Goal: Task Accomplishment & Management: Complete application form

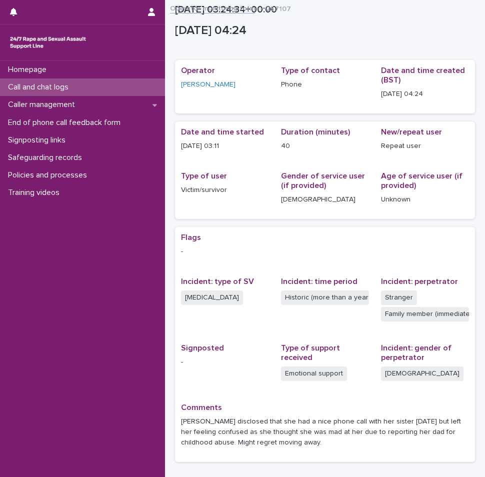
drag, startPoint x: 0, startPoint y: 0, endPoint x: 72, endPoint y: 90, distance: 115.1
click at [72, 90] on p "Call and chat logs" at bounding box center [40, 88] width 73 height 10
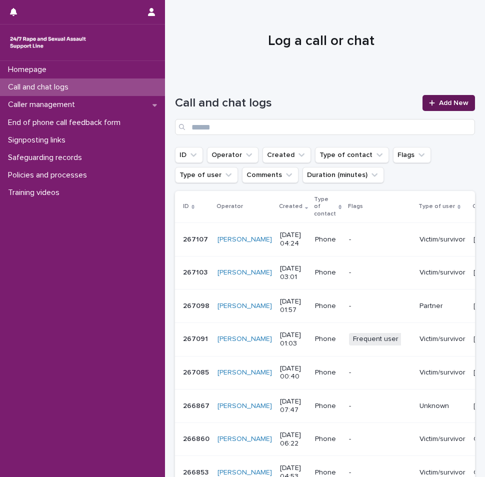
click at [445, 101] on span "Add New" at bounding box center [454, 103] width 30 height 7
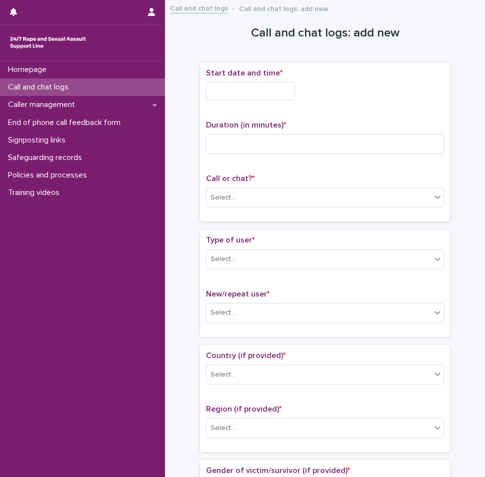
click at [272, 95] on input "text" at bounding box center [250, 91] width 89 height 19
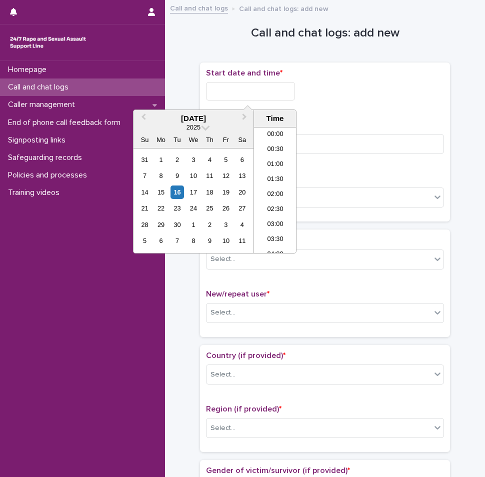
scroll to position [125, 0]
click at [273, 174] on li "05:30" at bounding box center [275, 175] width 43 height 15
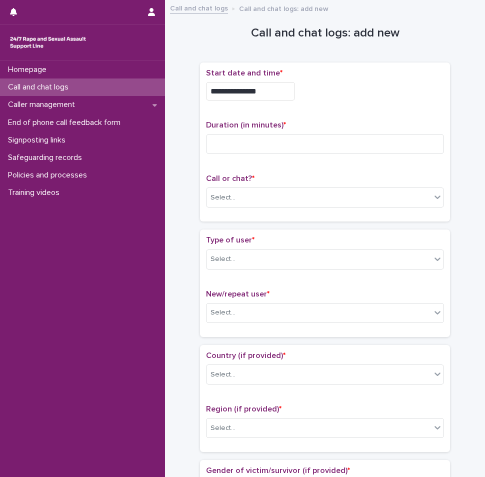
click at [272, 96] on input "**********" at bounding box center [250, 91] width 89 height 19
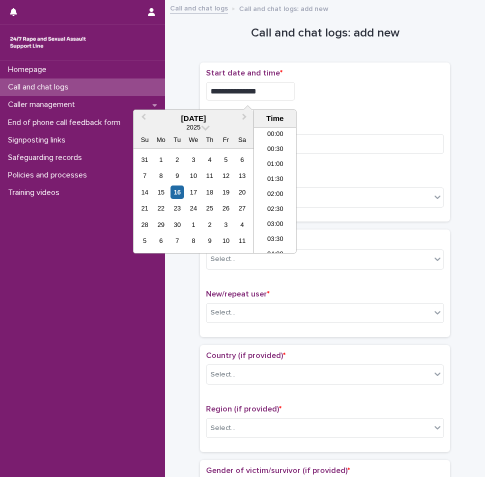
scroll to position [110, 0]
type input "**********"
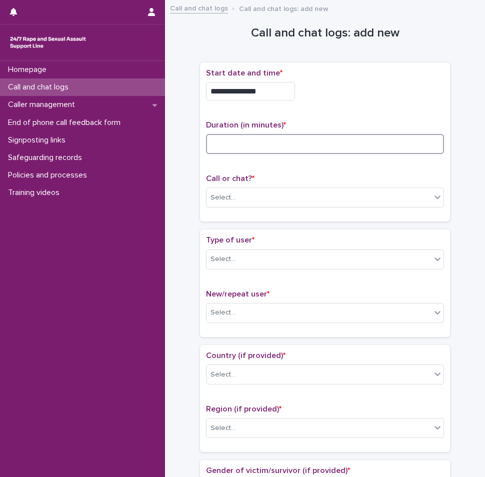
click at [323, 150] on input at bounding box center [325, 144] width 238 height 20
type input "**"
click at [276, 198] on div "Select..." at bounding box center [319, 198] width 225 height 17
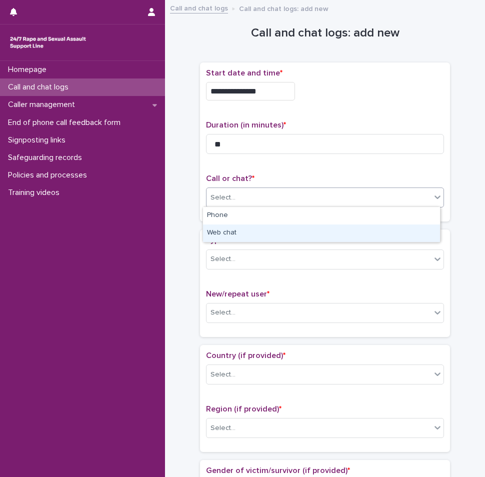
click at [268, 230] on div "Web chat" at bounding box center [321, 234] width 237 height 18
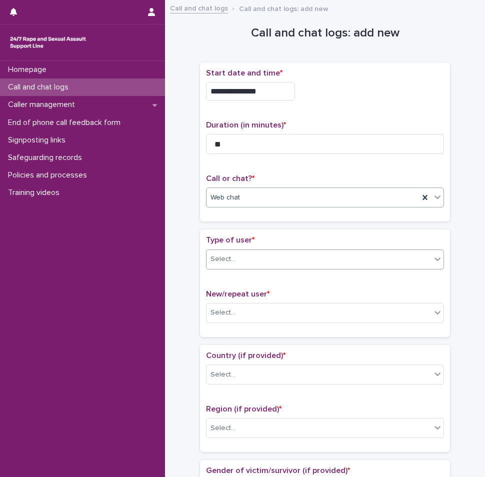
click at [260, 260] on div "Select..." at bounding box center [319, 259] width 225 height 17
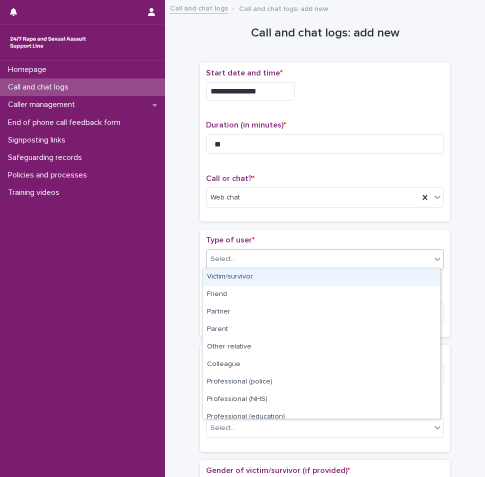
click at [249, 276] on div "Victim/survivor" at bounding box center [321, 278] width 237 height 18
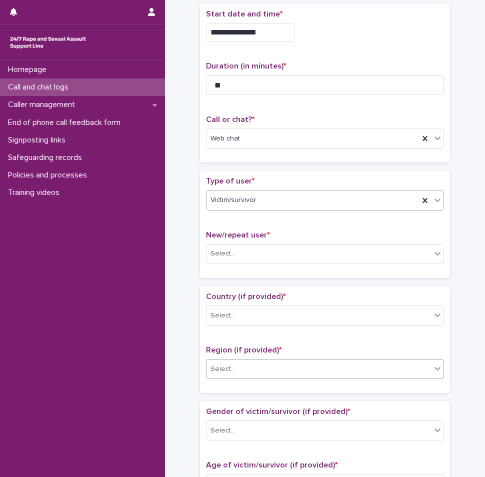
scroll to position [150, 0]
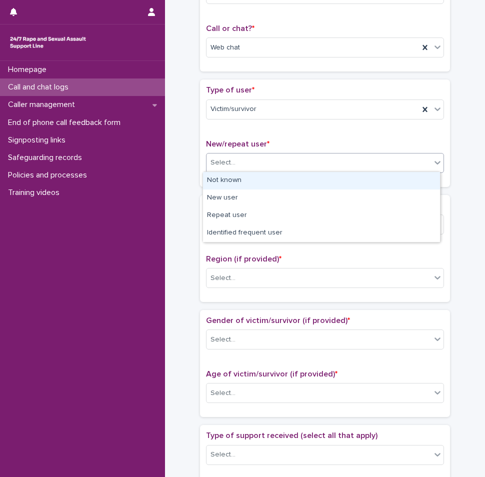
click at [239, 155] on div "Select..." at bounding box center [319, 163] width 225 height 17
click at [235, 183] on div "Not known" at bounding box center [321, 181] width 237 height 18
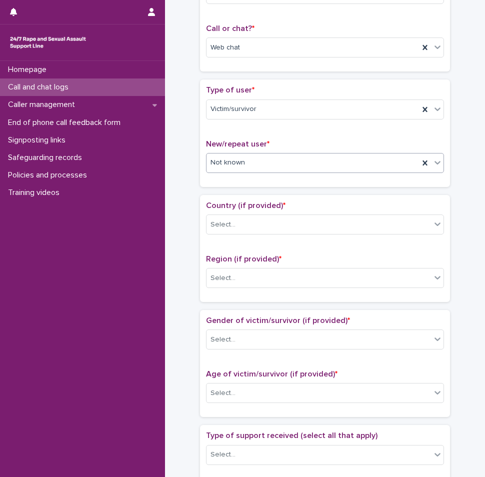
click at [233, 237] on div "Country (if provided) * Select..." at bounding box center [325, 222] width 238 height 42
click at [239, 226] on div "Select..." at bounding box center [319, 225] width 225 height 17
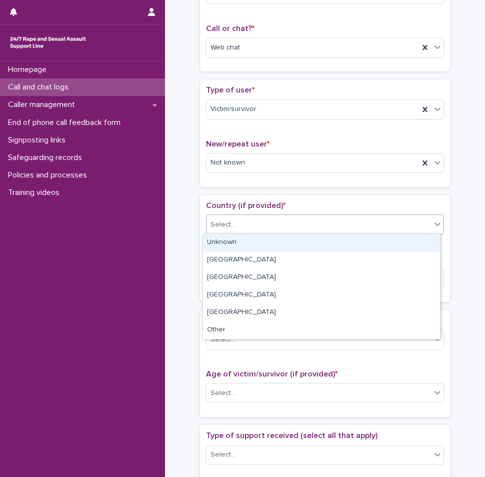
click at [230, 238] on div "Unknown" at bounding box center [321, 243] width 237 height 18
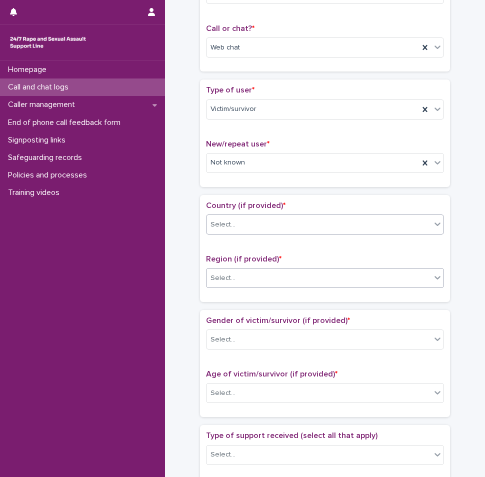
click at [236, 276] on div "Select..." at bounding box center [319, 278] width 225 height 17
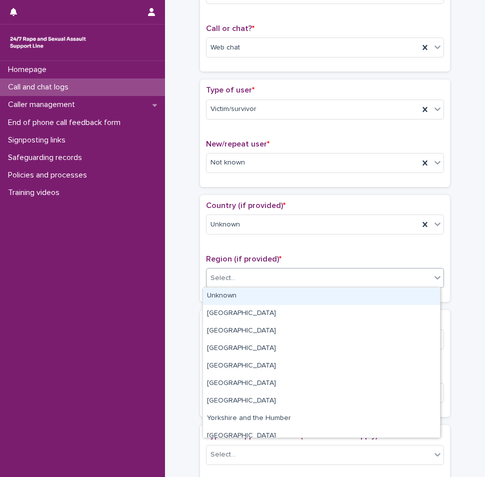
click at [224, 300] on div "Unknown" at bounding box center [321, 297] width 237 height 18
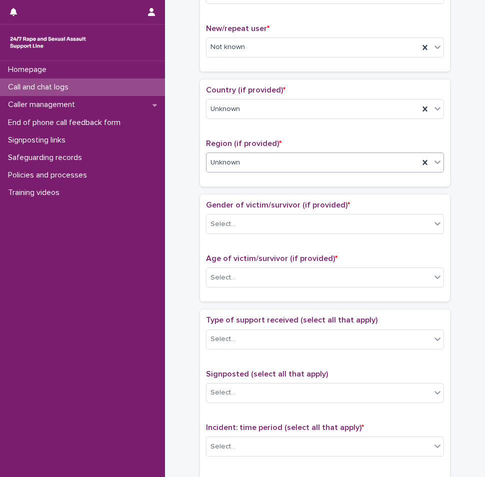
scroll to position [300, 0]
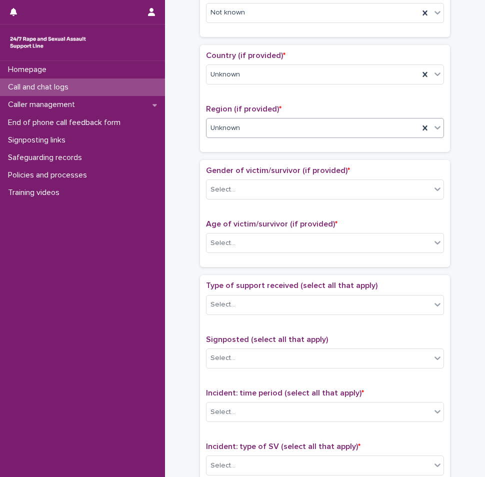
click at [222, 199] on div "Gender of victim/survivor (if provided) * Select..." at bounding box center [325, 187] width 238 height 42
click at [223, 194] on div "Select..." at bounding box center [223, 190] width 25 height 11
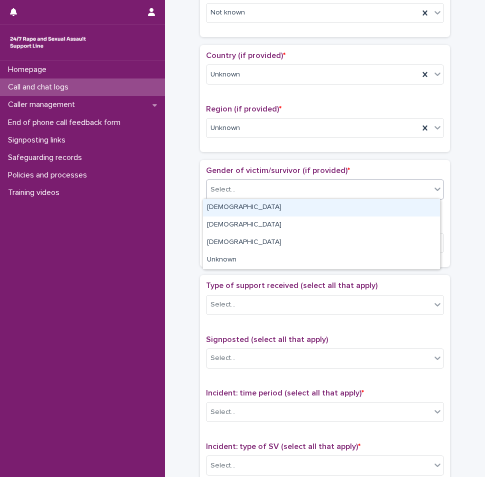
click at [221, 208] on div "[DEMOGRAPHIC_DATA]" at bounding box center [321, 208] width 237 height 18
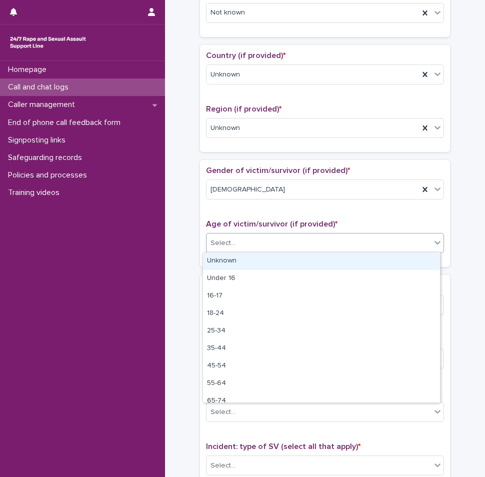
click at [225, 246] on div "Select..." at bounding box center [223, 243] width 25 height 11
click at [223, 262] on div "Unknown" at bounding box center [321, 262] width 237 height 18
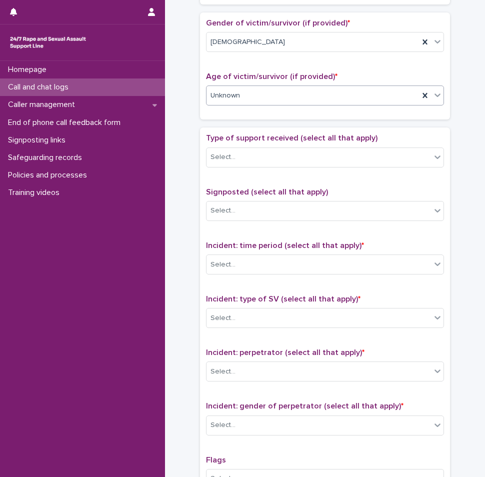
scroll to position [450, 0]
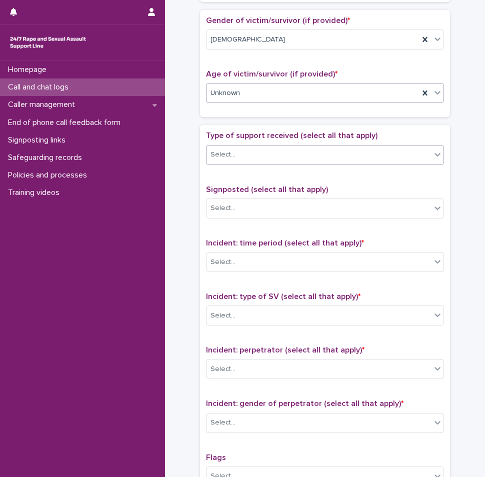
click at [218, 154] on div "Select..." at bounding box center [223, 155] width 25 height 11
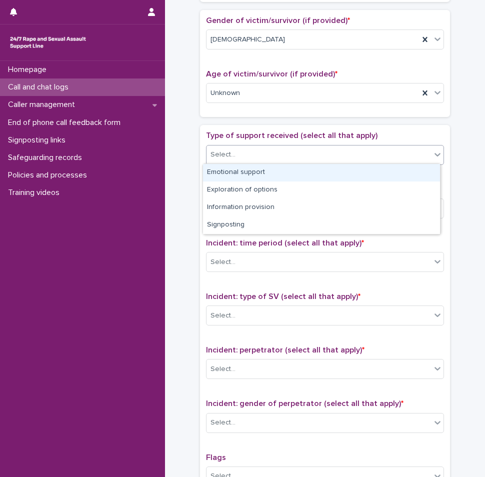
click at [240, 173] on div "Emotional support" at bounding box center [321, 173] width 237 height 18
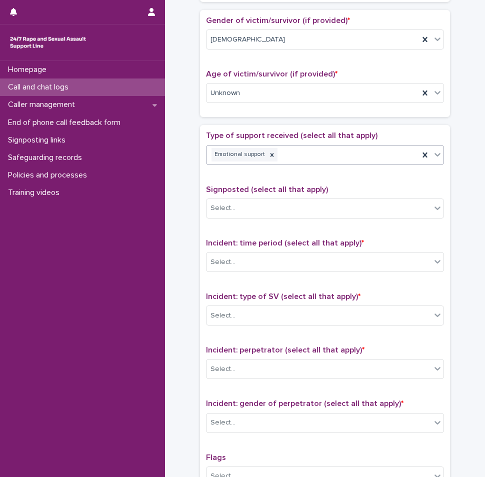
scroll to position [500, 0]
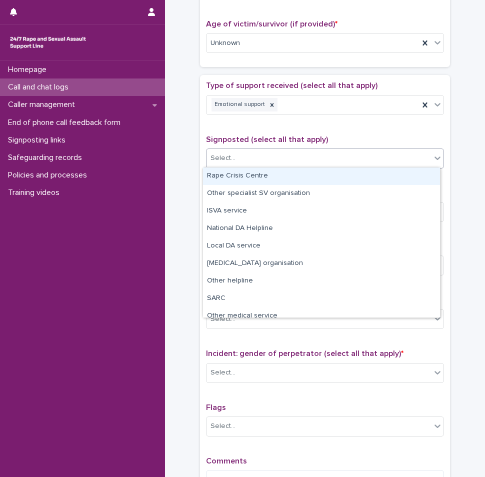
click at [236, 159] on div "Select..." at bounding box center [319, 158] width 225 height 17
click at [248, 138] on span "Signposted (select all that apply)" at bounding box center [267, 140] width 122 height 8
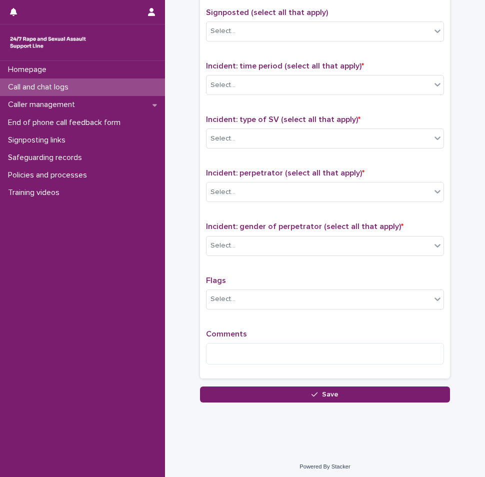
scroll to position [630, 0]
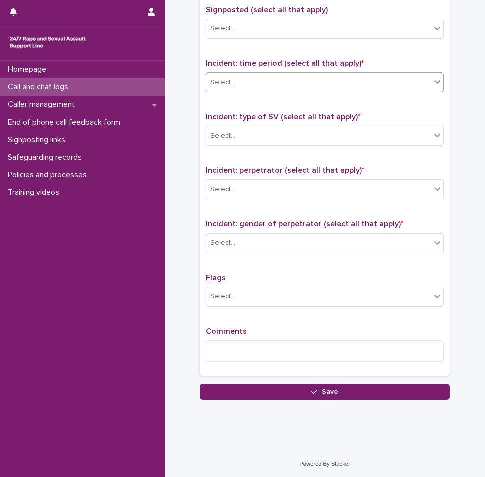
click at [241, 87] on div "Select..." at bounding box center [319, 83] width 225 height 17
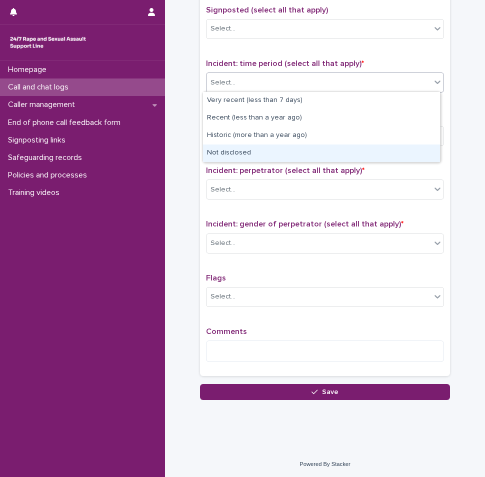
click at [240, 155] on div "Not disclosed" at bounding box center [321, 154] width 237 height 18
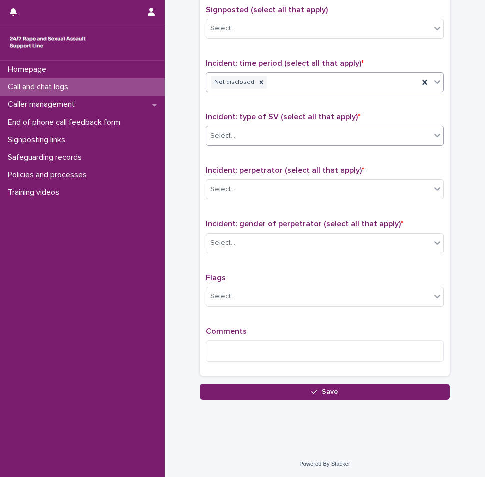
click at [248, 137] on div "Select..." at bounding box center [319, 136] width 225 height 17
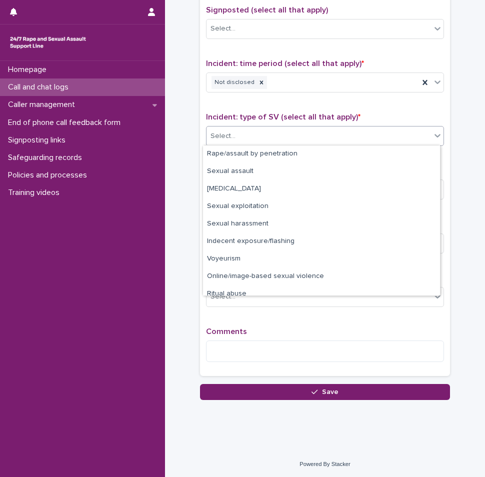
scroll to position [25, 0]
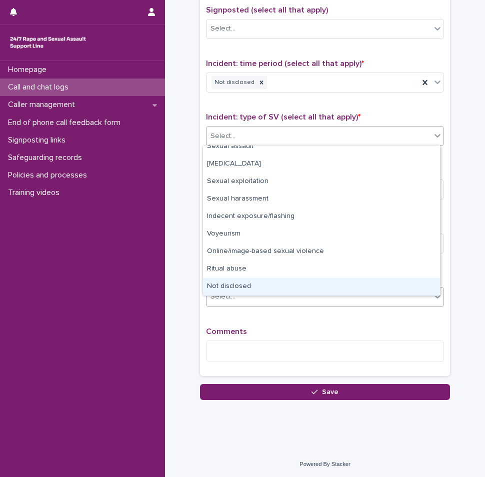
click at [237, 291] on div "Not disclosed" at bounding box center [321, 287] width 237 height 18
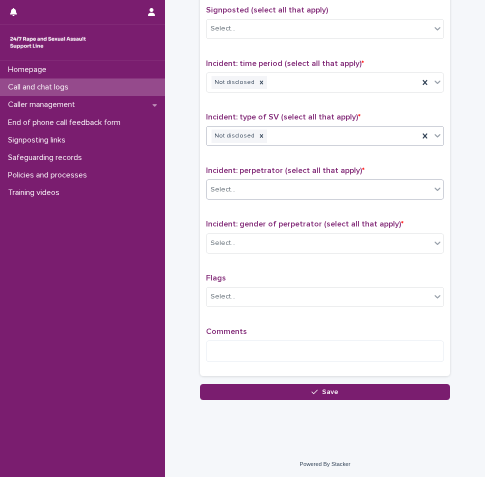
click at [233, 198] on div "Select..." at bounding box center [325, 190] width 238 height 20
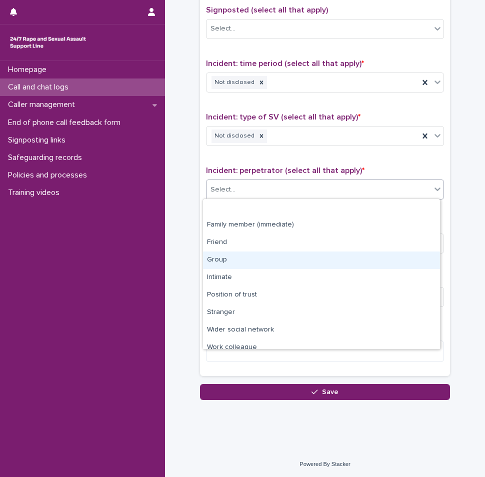
scroll to position [43, 0]
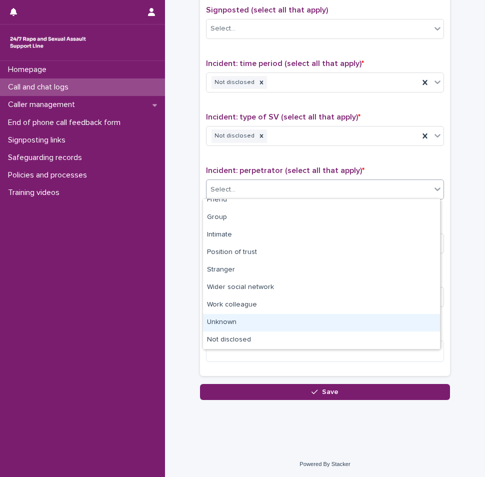
click at [227, 331] on div "Unknown" at bounding box center [321, 323] width 237 height 18
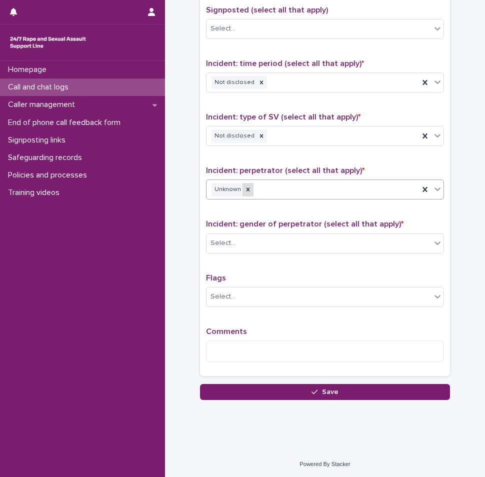
click at [245, 186] on icon at bounding box center [248, 189] width 7 height 7
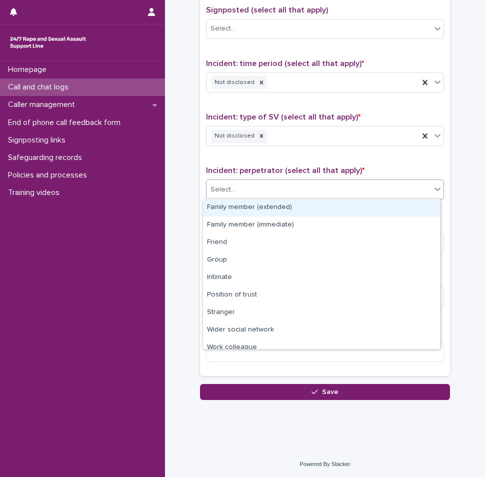
click at [264, 191] on div "Select..." at bounding box center [319, 190] width 225 height 17
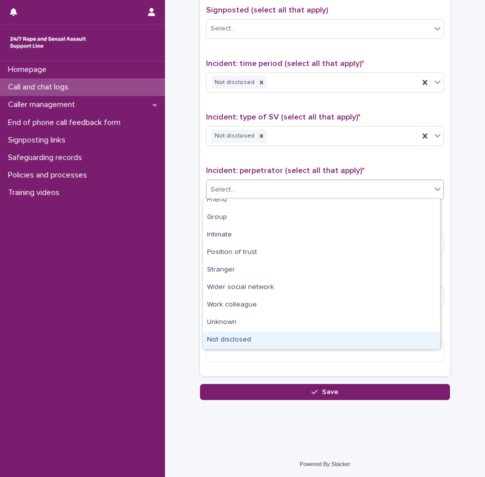
click at [241, 342] on div "Not disclosed" at bounding box center [321, 341] width 237 height 18
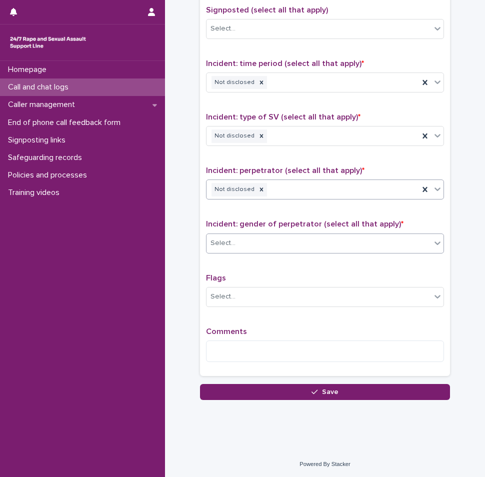
click at [249, 240] on div "Select..." at bounding box center [319, 243] width 225 height 17
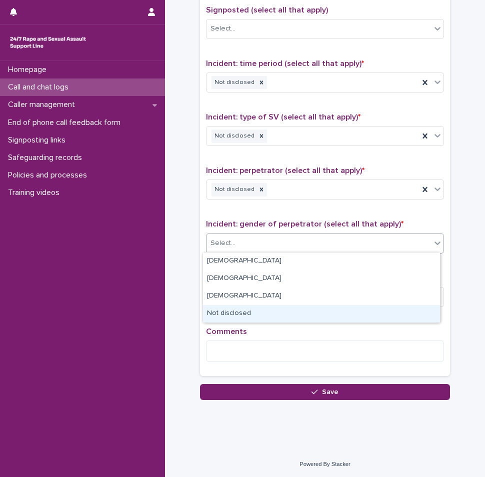
click at [225, 315] on div "Not disclosed" at bounding box center [321, 314] width 237 height 18
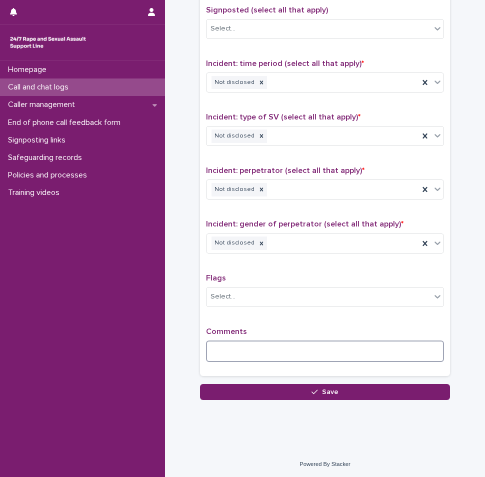
click at [231, 346] on textarea at bounding box center [325, 352] width 238 height 22
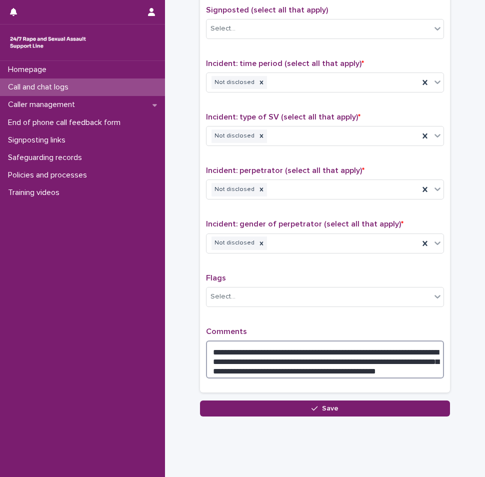
type textarea "**********"
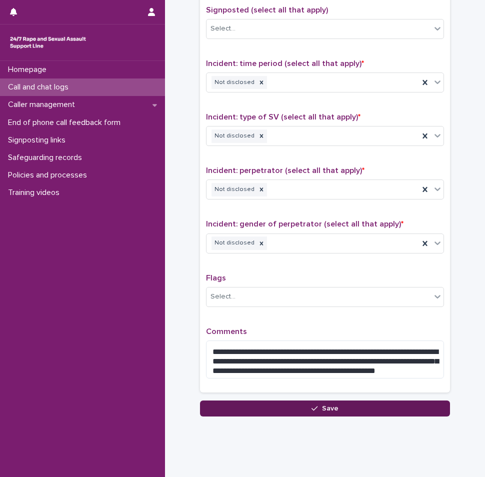
click at [300, 408] on button "Save" at bounding box center [325, 409] width 250 height 16
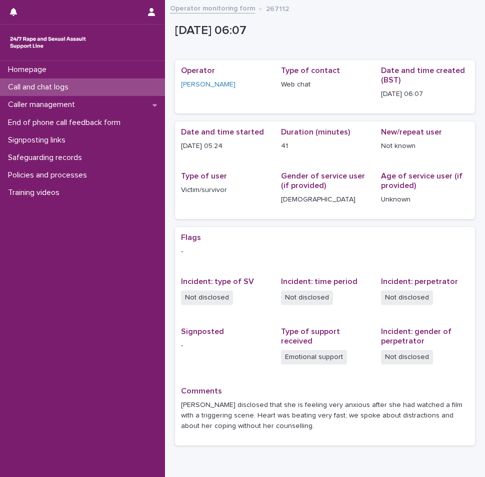
click at [113, 95] on div "Call and chat logs" at bounding box center [82, 88] width 165 height 18
